Goal: Book appointment/travel/reservation

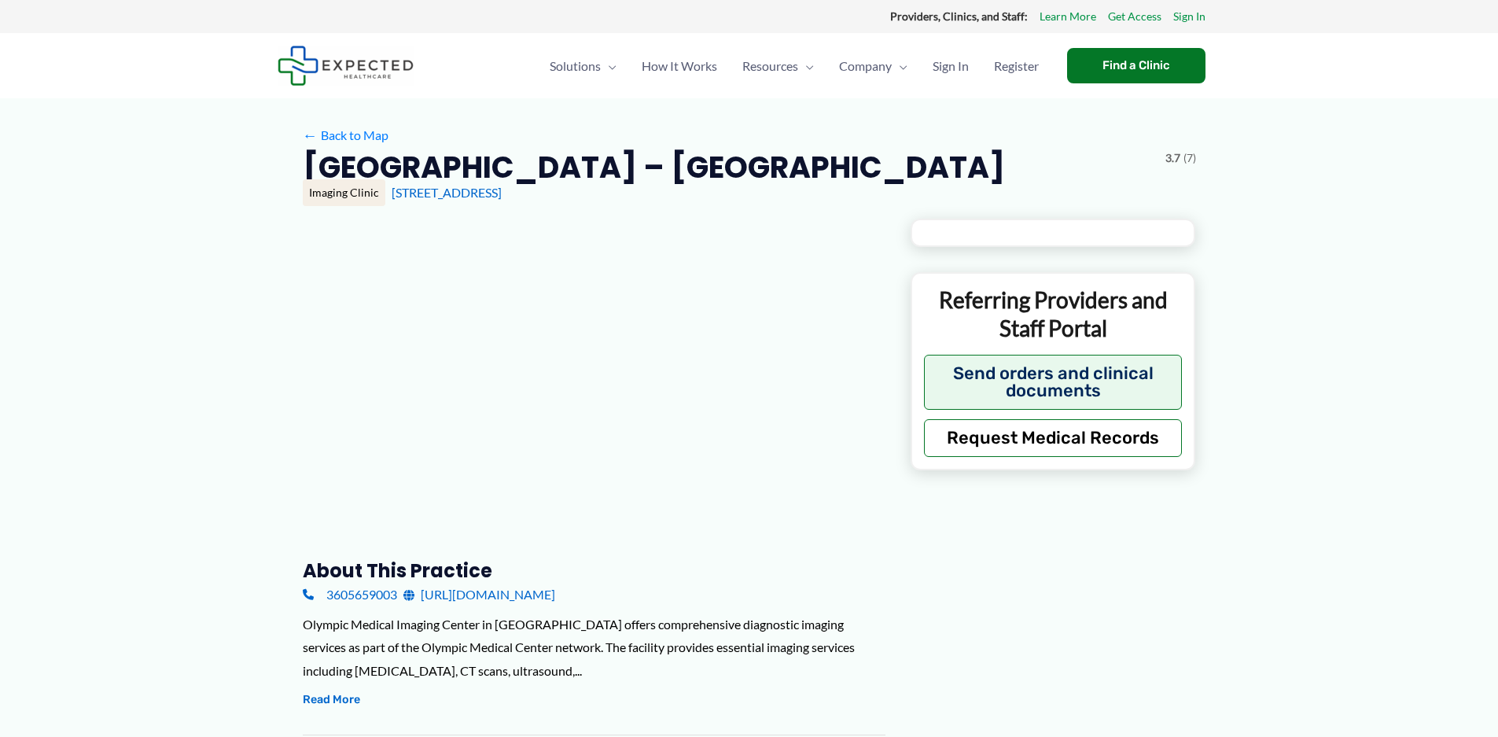
type input "**********"
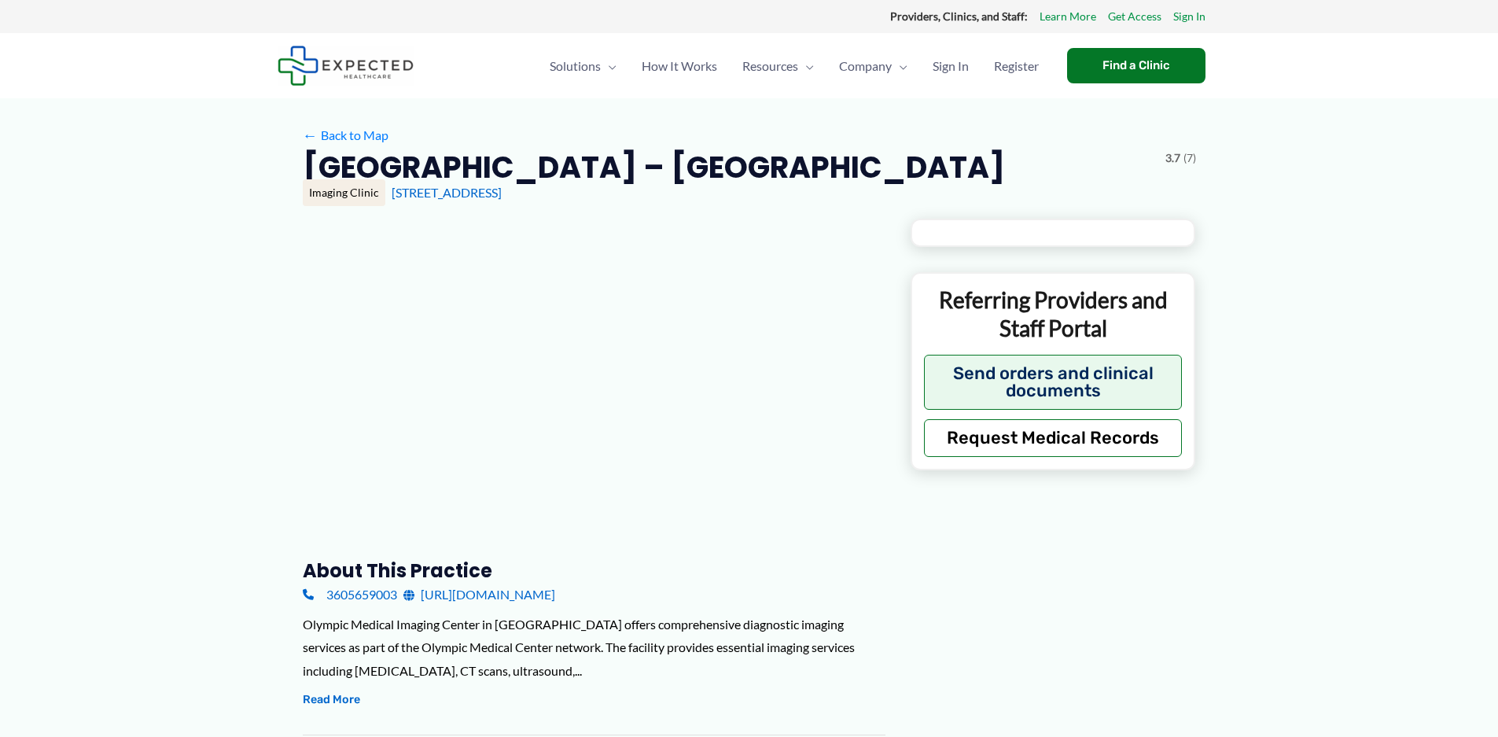
type input "**********"
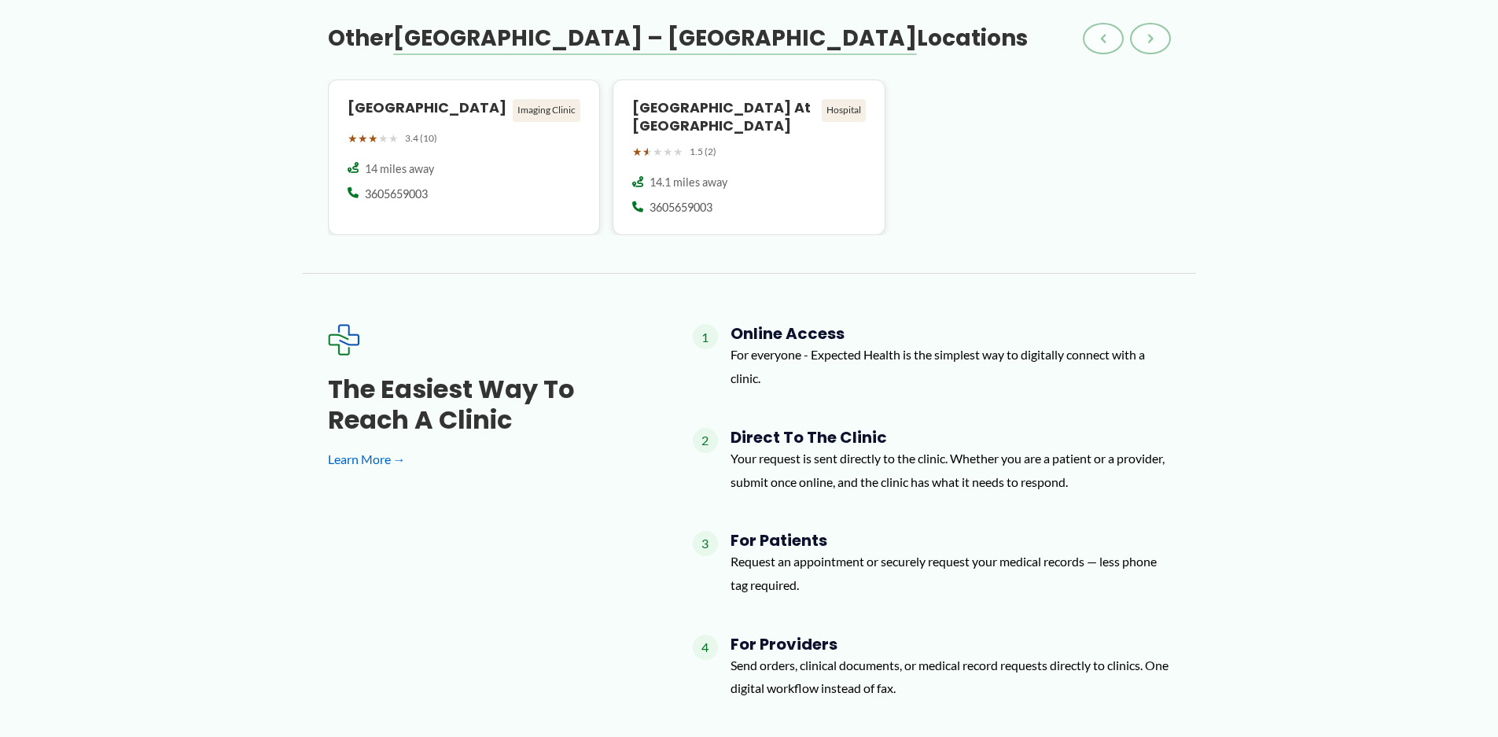
scroll to position [1730, 0]
